Goal: Register for event/course

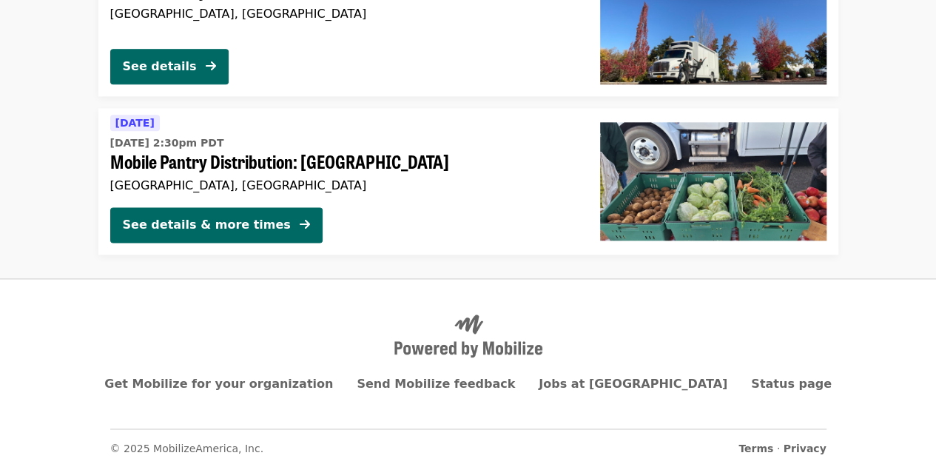
scroll to position [3686, 0]
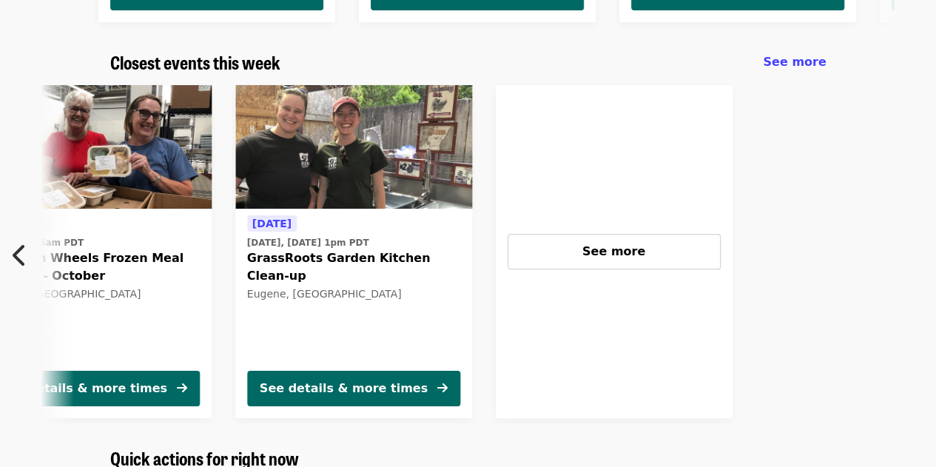
scroll to position [0, 645]
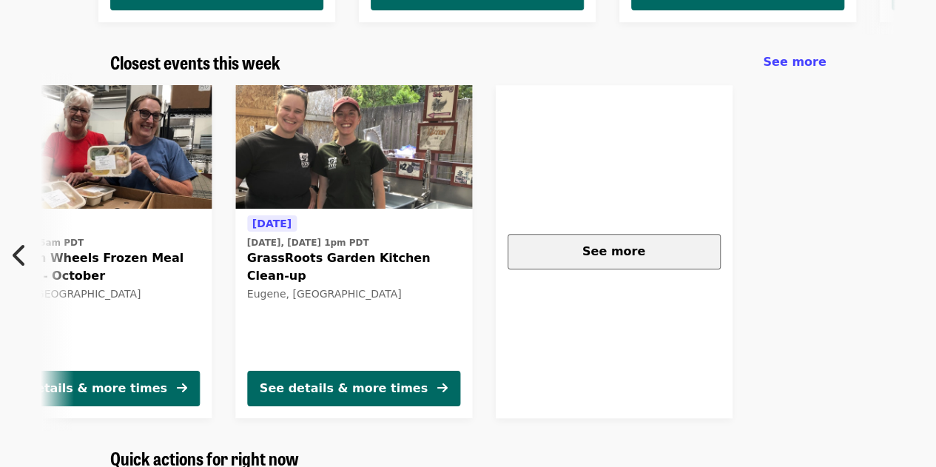
click at [642, 249] on div "See more" at bounding box center [614, 252] width 188 height 18
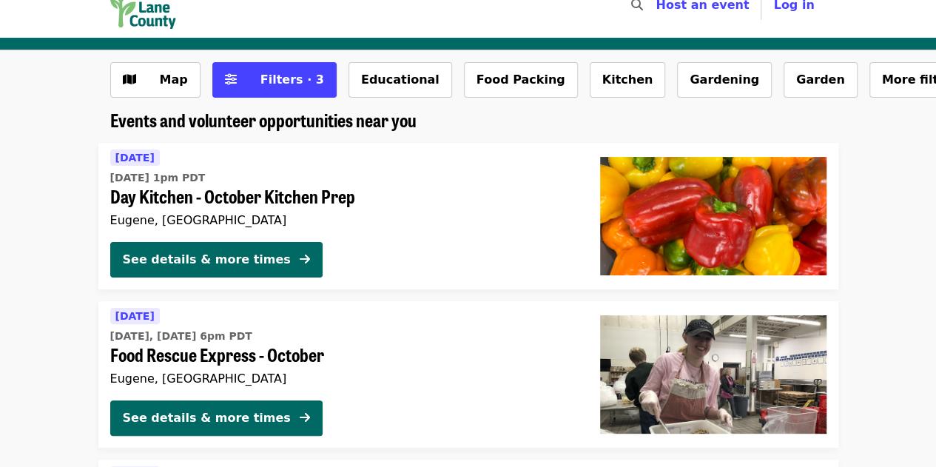
scroll to position [27, 0]
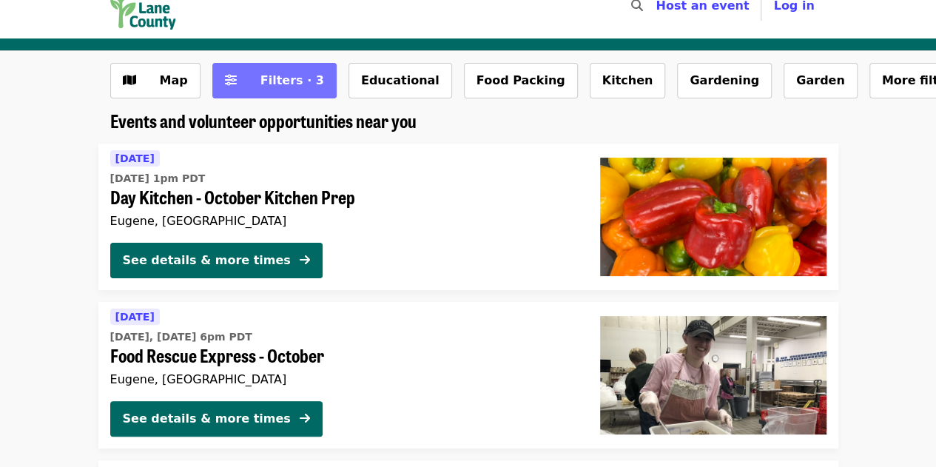
click at [232, 84] on button "Filters · 3" at bounding box center [274, 81] width 124 height 36
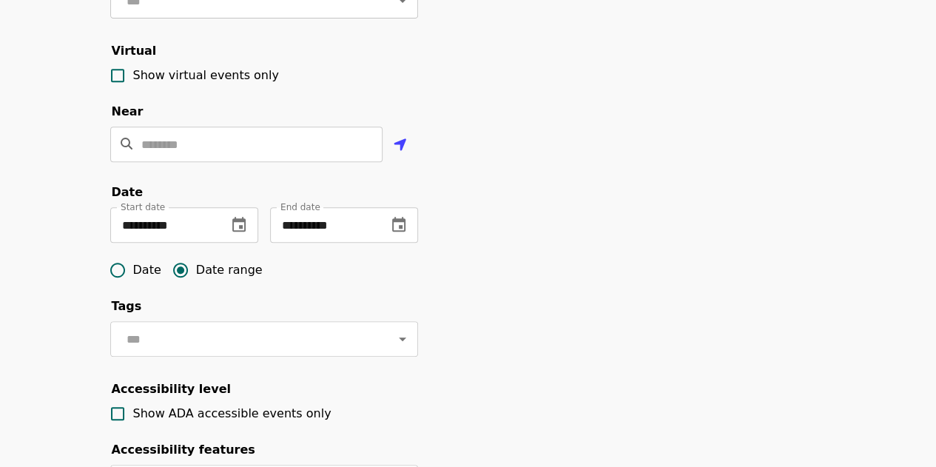
scroll to position [296, 0]
click at [216, 242] on div "**********" at bounding box center [184, 224] width 148 height 36
click at [239, 233] on icon "change date" at bounding box center [239, 224] width 18 height 18
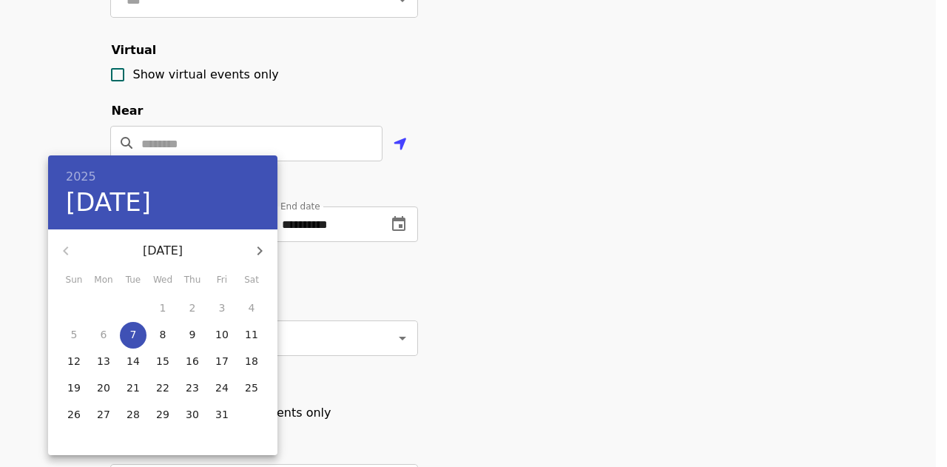
click at [134, 353] on button "14" at bounding box center [133, 361] width 27 height 27
type input "**********"
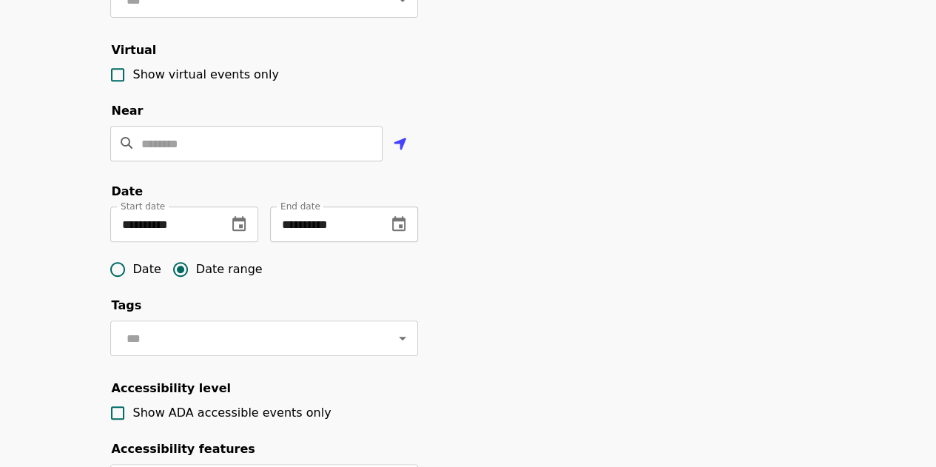
click at [401, 231] on icon "change date" at bounding box center [398, 223] width 13 height 15
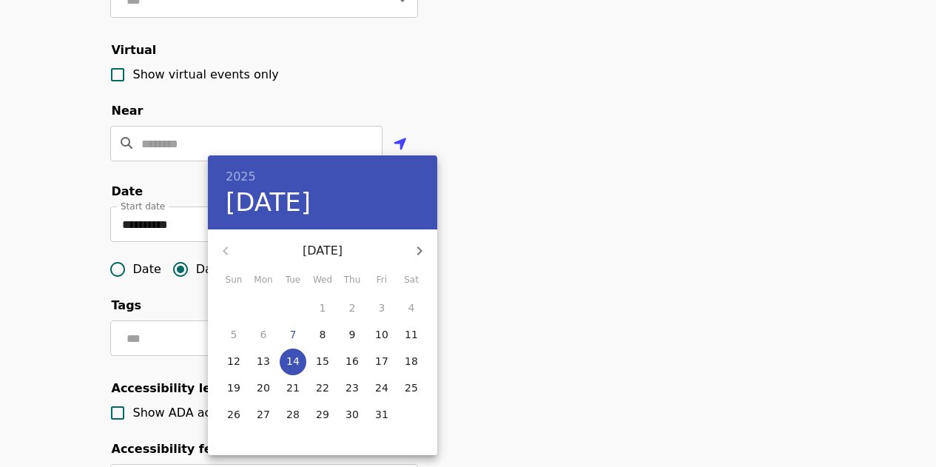
click at [297, 384] on p "21" at bounding box center [292, 387] width 13 height 15
type input "**********"
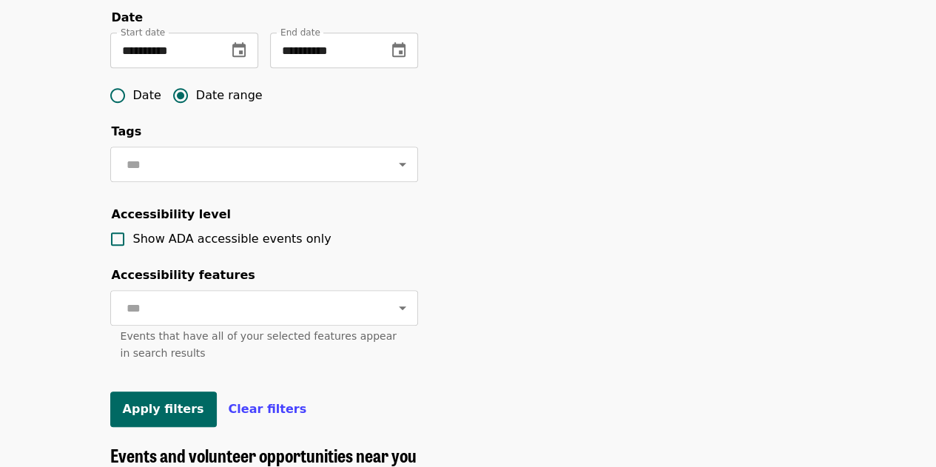
scroll to position [470, 0]
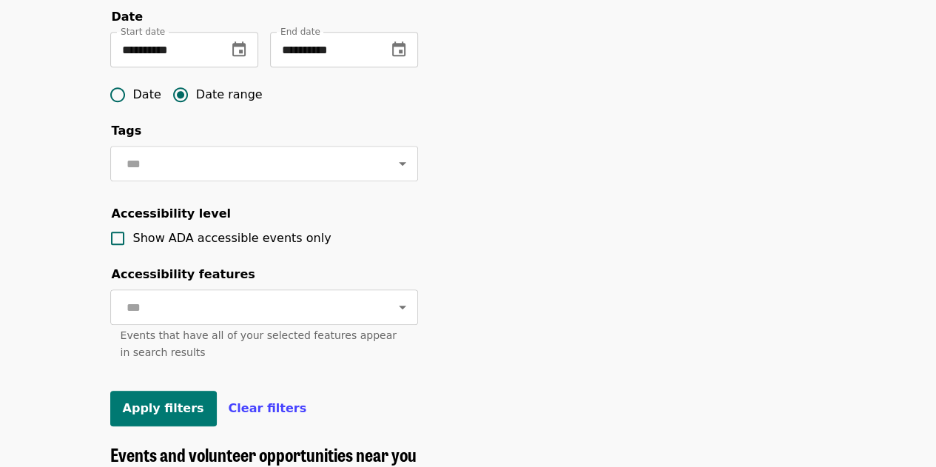
click at [166, 426] on button "Apply filters" at bounding box center [163, 409] width 107 height 36
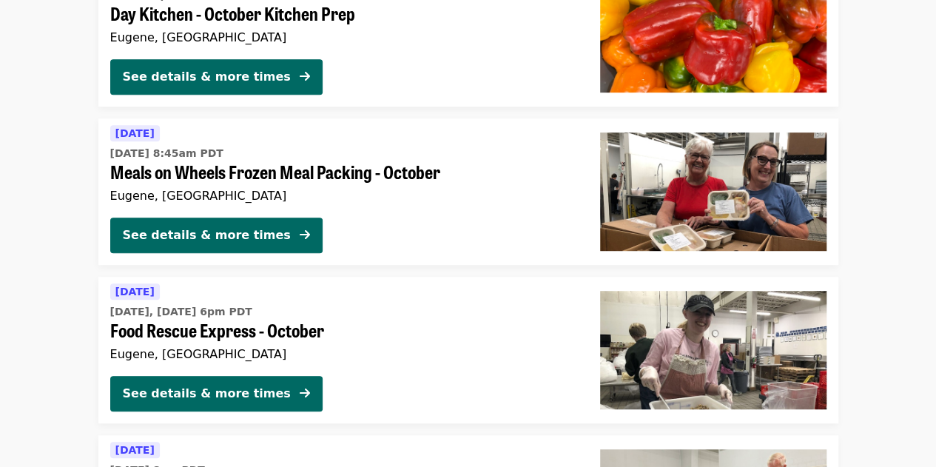
scroll to position [249, 0]
